Goal: Task Accomplishment & Management: Use online tool/utility

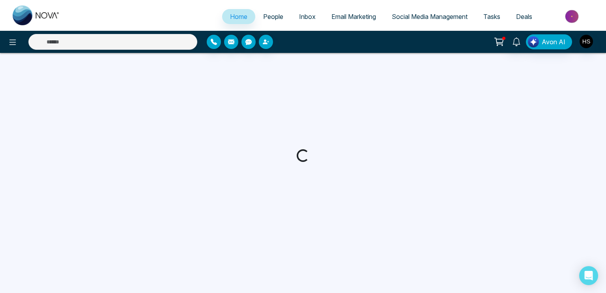
select select "*"
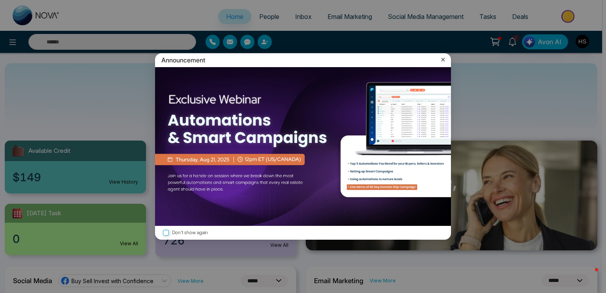
click at [443, 56] on icon at bounding box center [443, 60] width 8 height 8
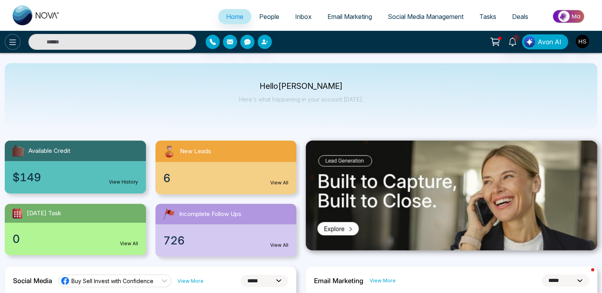
click at [10, 42] on icon at bounding box center [12, 41] width 9 height 9
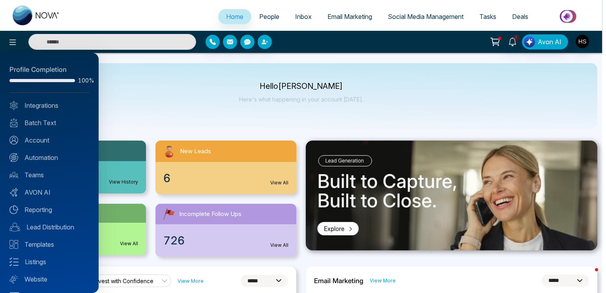
click at [364, 15] on div at bounding box center [303, 146] width 606 height 293
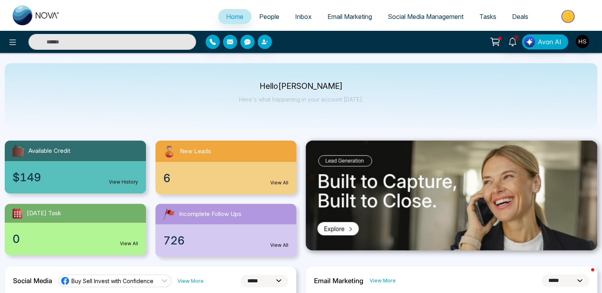
click at [364, 15] on span "Email Marketing" at bounding box center [349, 17] width 45 height 8
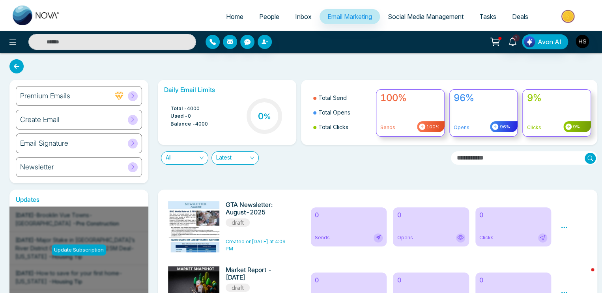
click at [112, 121] on div "Create Email" at bounding box center [79, 120] width 126 height 20
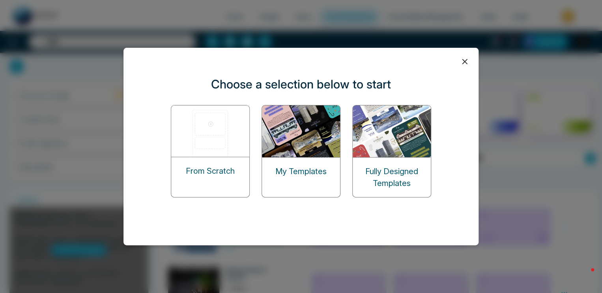
click at [282, 143] on img at bounding box center [301, 131] width 79 height 52
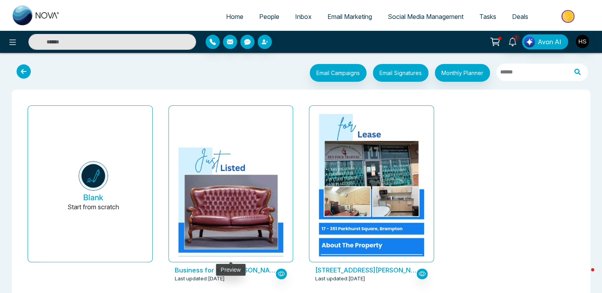
click at [244, 178] on img at bounding box center [230, 227] width 210 height 163
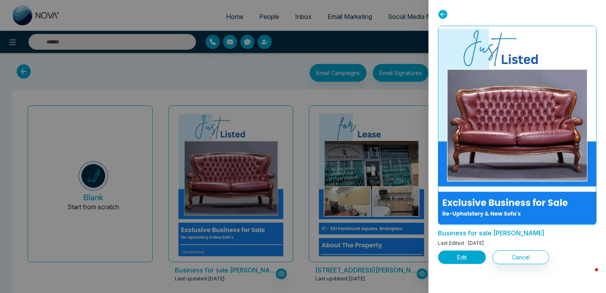
click at [457, 260] on button "Edit" at bounding box center [462, 257] width 48 height 14
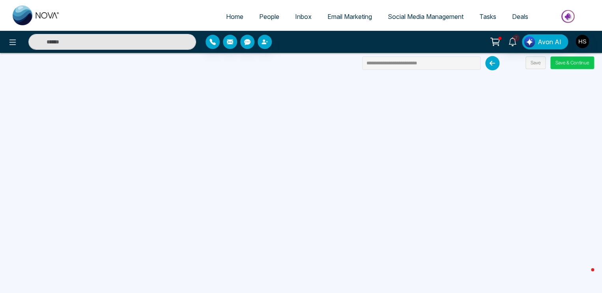
click at [560, 62] on button "Save & Continue" at bounding box center [572, 62] width 44 height 13
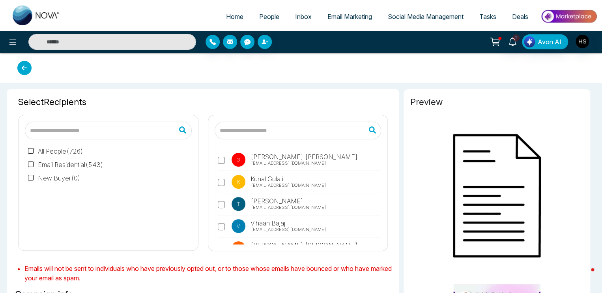
type input "**********"
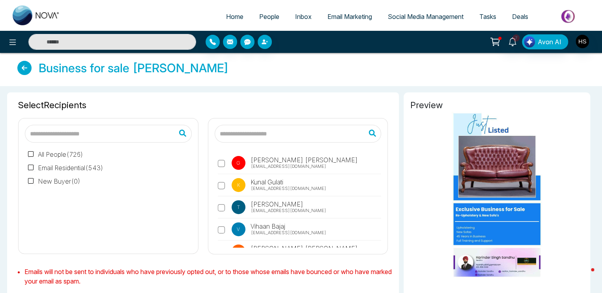
click at [82, 165] on label "Email Residential ( 543 )" at bounding box center [65, 167] width 75 height 9
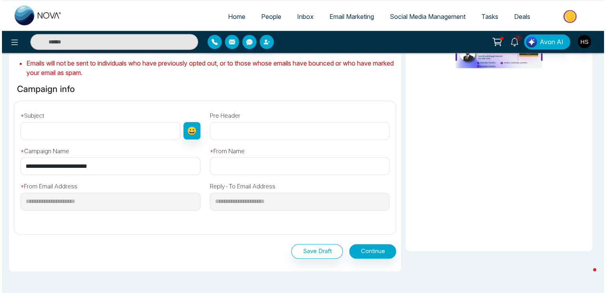
scroll to position [237, 0]
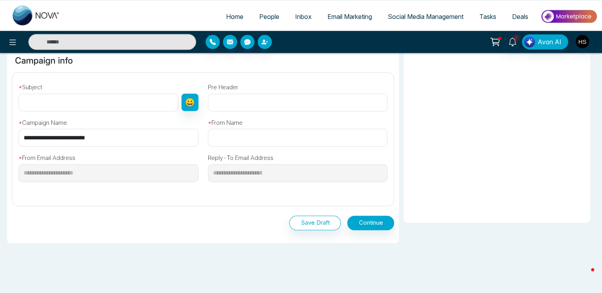
click at [117, 99] on input "text" at bounding box center [99, 102] width 160 height 18
type input "**********"
click at [87, 131] on input "**********" at bounding box center [109, 138] width 180 height 18
click at [71, 134] on input "**********" at bounding box center [109, 138] width 180 height 18
type input "**********"
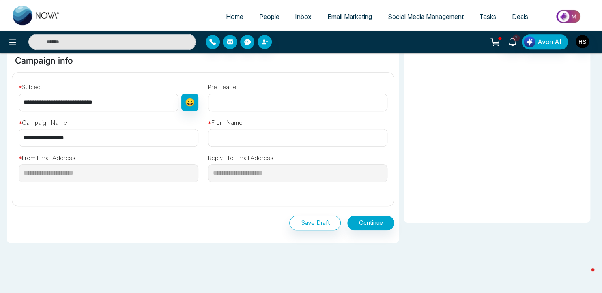
click at [228, 140] on input "text" at bounding box center [298, 138] width 180 height 18
type input "**********"
click at [380, 223] on button "Continue" at bounding box center [370, 222] width 47 height 15
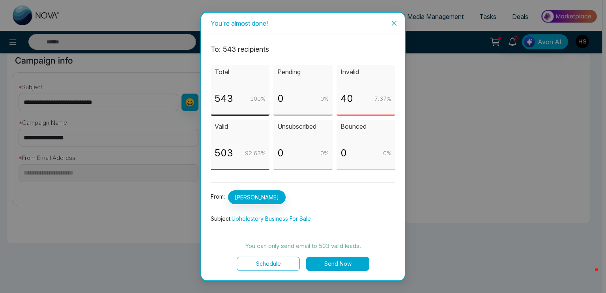
click at [357, 263] on button "Send Now" at bounding box center [337, 263] width 63 height 14
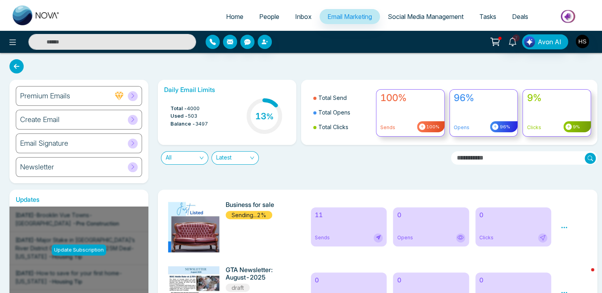
click at [450, 17] on span "Social Media Management" at bounding box center [426, 17] width 76 height 8
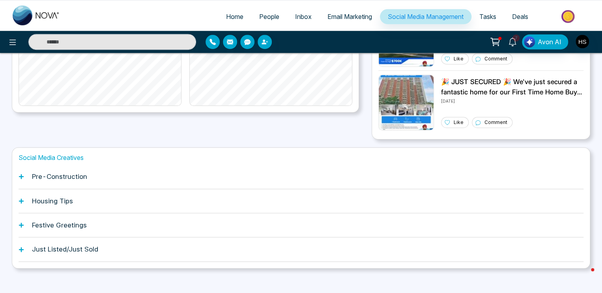
scroll to position [216, 0]
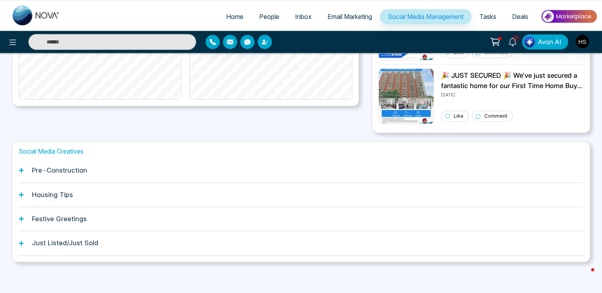
click at [56, 247] on div "Just Listed/Just Sold" at bounding box center [301, 243] width 565 height 24
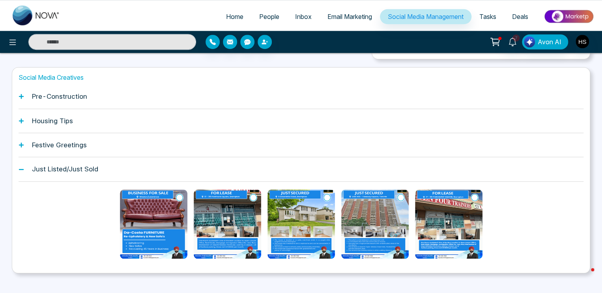
scroll to position [301, 0]
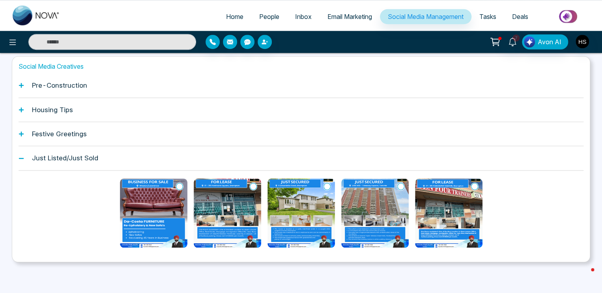
click at [178, 184] on icon at bounding box center [179, 186] width 7 height 8
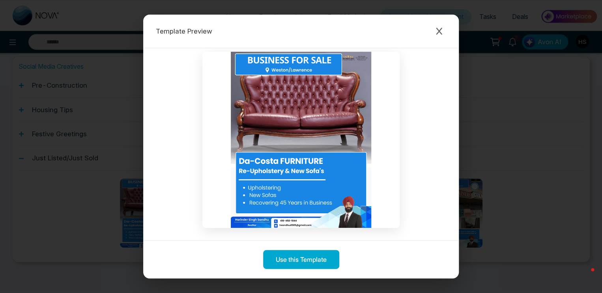
scroll to position [0, 0]
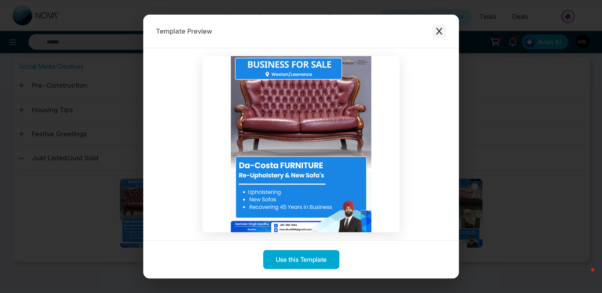
click at [445, 31] on button "Close modal" at bounding box center [439, 31] width 14 height 14
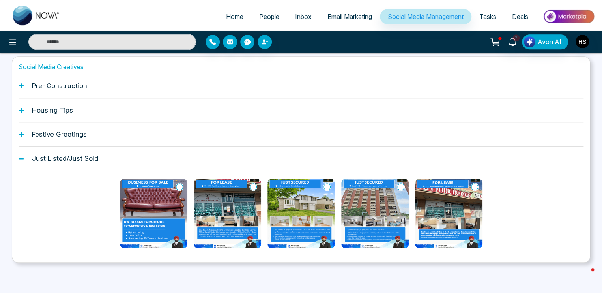
scroll to position [301, 0]
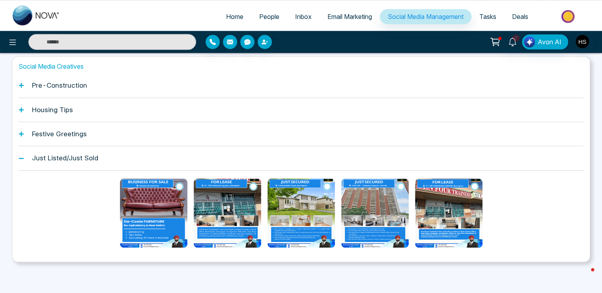
click at [180, 186] on icon at bounding box center [179, 186] width 7 height 8
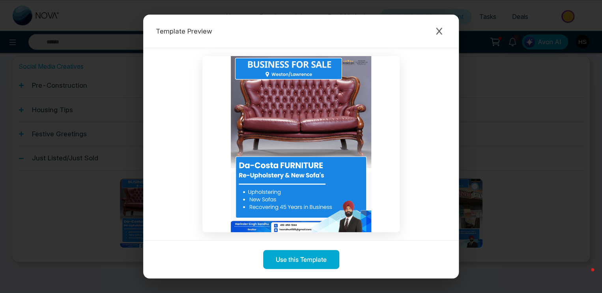
scroll to position [4, 0]
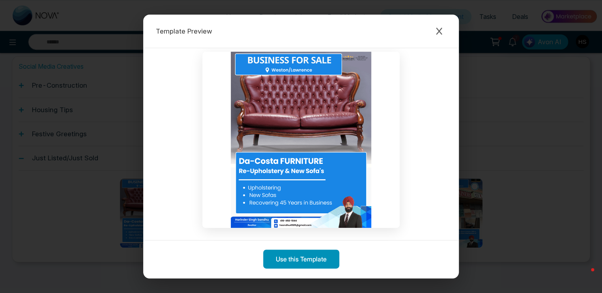
click at [300, 263] on button "Use this Template" at bounding box center [301, 258] width 76 height 19
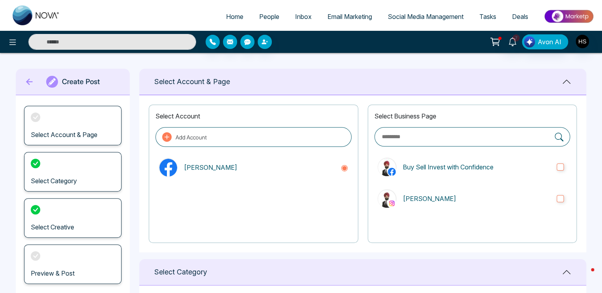
click at [33, 80] on icon at bounding box center [30, 82] width 12 height 16
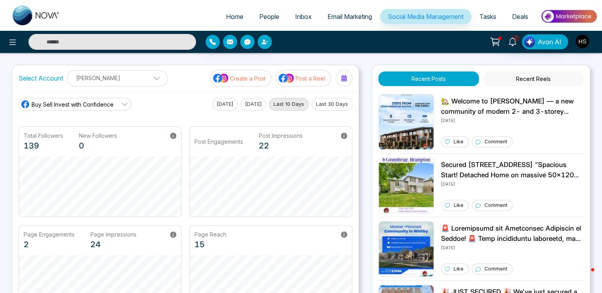
click at [400, 16] on span "Social Media Management" at bounding box center [426, 17] width 76 height 8
click at [121, 104] on icon at bounding box center [124, 104] width 6 height 6
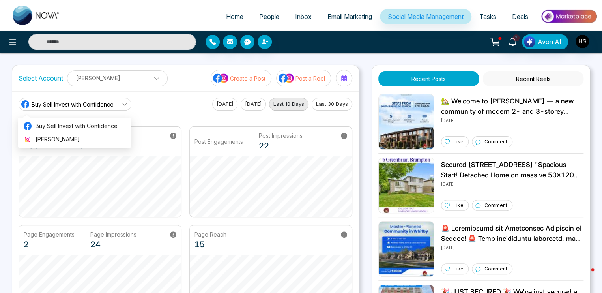
click at [157, 101] on div "Buy Sell Invest with Confidence [DATE] [DATE] Last 10 Days Last 30 Days" at bounding box center [186, 104] width 334 height 13
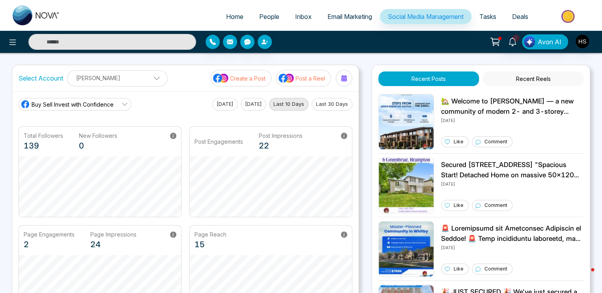
click at [135, 67] on div "Select Account [PERSON_NAME] [PERSON_NAME] Add Social Accounts Create a Post Po…" at bounding box center [185, 78] width 346 height 26
click at [138, 87] on div "Select Account [PERSON_NAME] [PERSON_NAME] Add Social Accounts Create a Post Po…" at bounding box center [185, 78] width 346 height 26
click at [141, 80] on p "[PERSON_NAME]" at bounding box center [117, 77] width 90 height 13
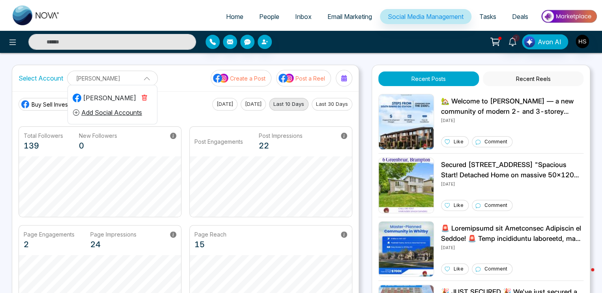
click at [127, 111] on button "Add Social Accounts" at bounding box center [108, 112] width 70 height 10
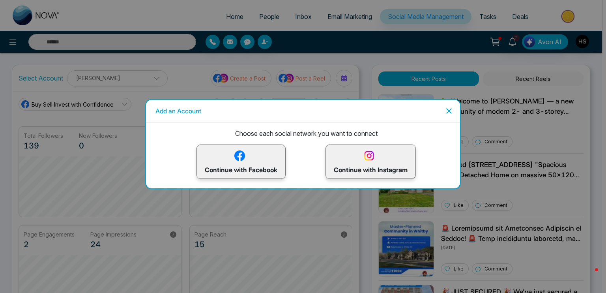
click at [245, 154] on img at bounding box center [240, 156] width 14 height 14
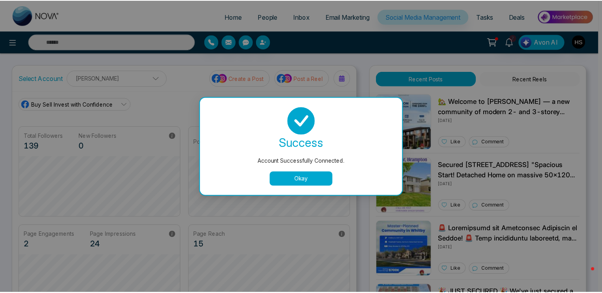
scroll to position [30, 0]
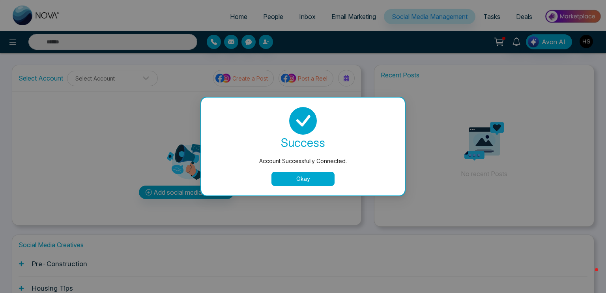
click at [319, 176] on button "Okay" at bounding box center [302, 179] width 63 height 14
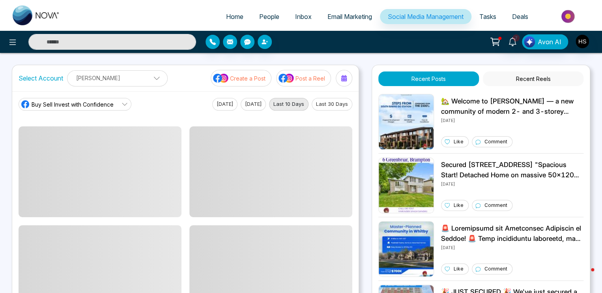
click at [117, 104] on link "Buy Sell Invest with Confidence" at bounding box center [75, 104] width 113 height 13
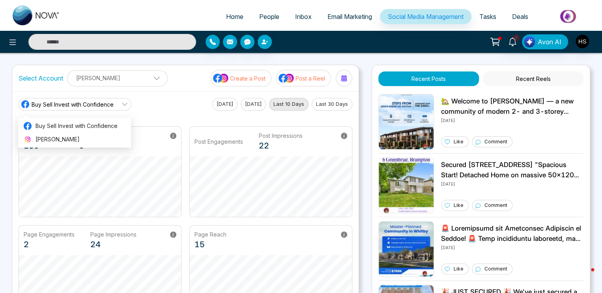
click at [123, 49] on input "text" at bounding box center [112, 42] width 168 height 16
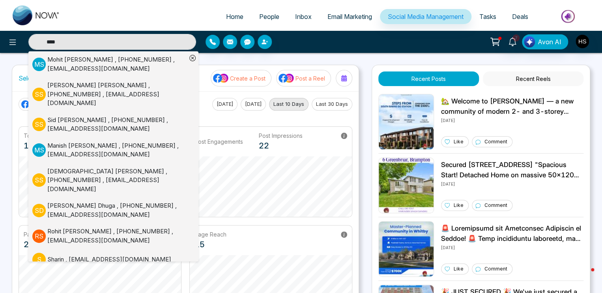
type input "****"
click at [102, 201] on div "[PERSON_NAME] , [PHONE_NUMBER] , [PERSON_NAME][EMAIL_ADDRESS][DOMAIN_NAME]" at bounding box center [116, 210] width 139 height 18
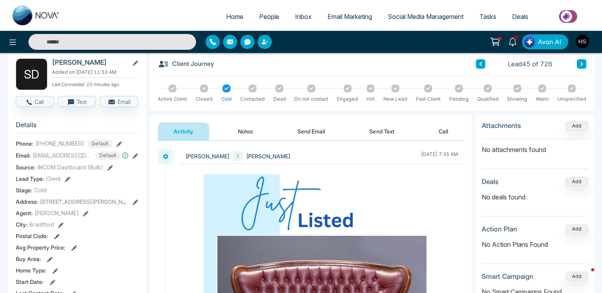
scroll to position [39, 0]
click at [136, 159] on icon at bounding box center [136, 156] width 6 height 6
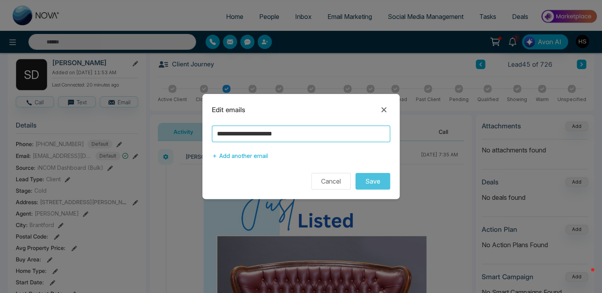
click at [256, 129] on input "**********" at bounding box center [301, 133] width 178 height 17
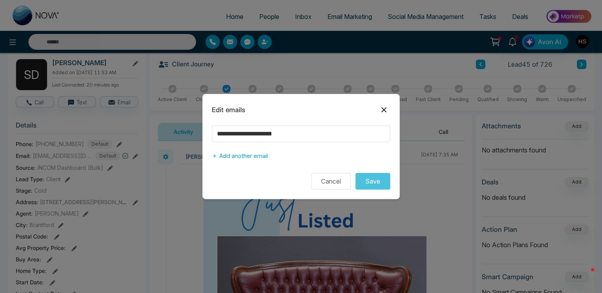
click at [383, 108] on icon at bounding box center [383, 109] width 9 height 9
